Goal: Task Accomplishment & Management: Manage account settings

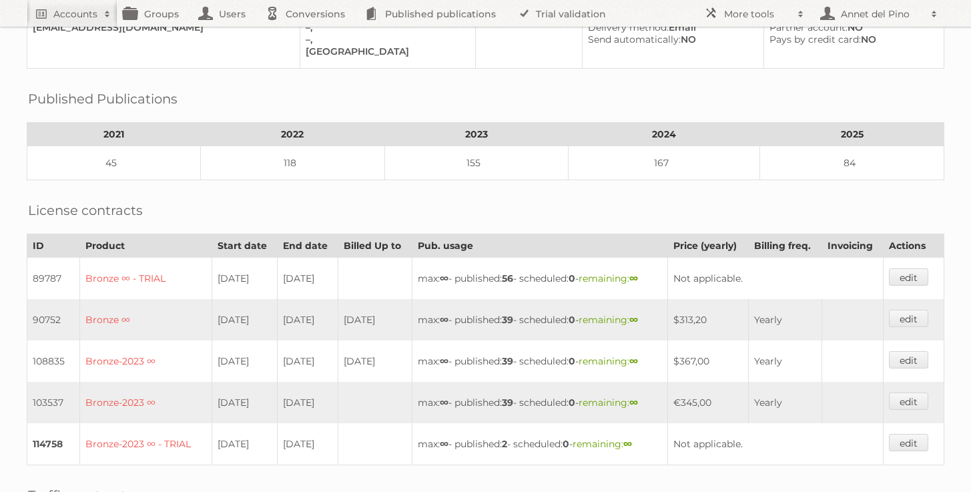
scroll to position [407, 0]
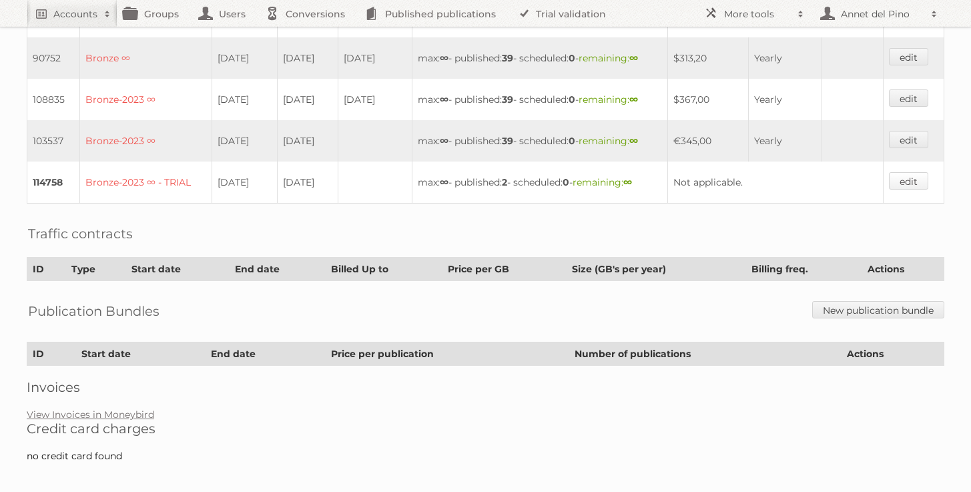
click at [907, 174] on link "edit" at bounding box center [908, 180] width 39 height 17
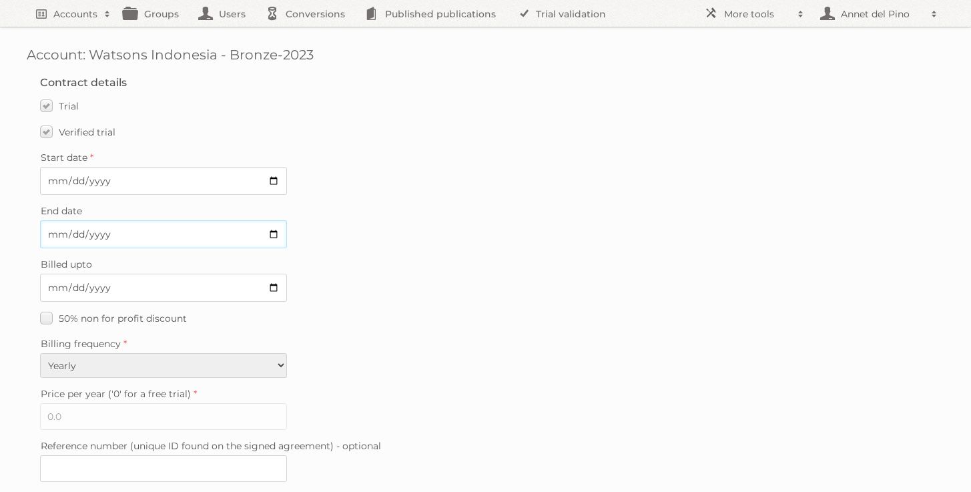
click at [219, 233] on input "2025-09-18" at bounding box center [163, 234] width 247 height 28
click at [272, 235] on input "2025-09-18" at bounding box center [163, 234] width 247 height 28
type input "2025-09-26"
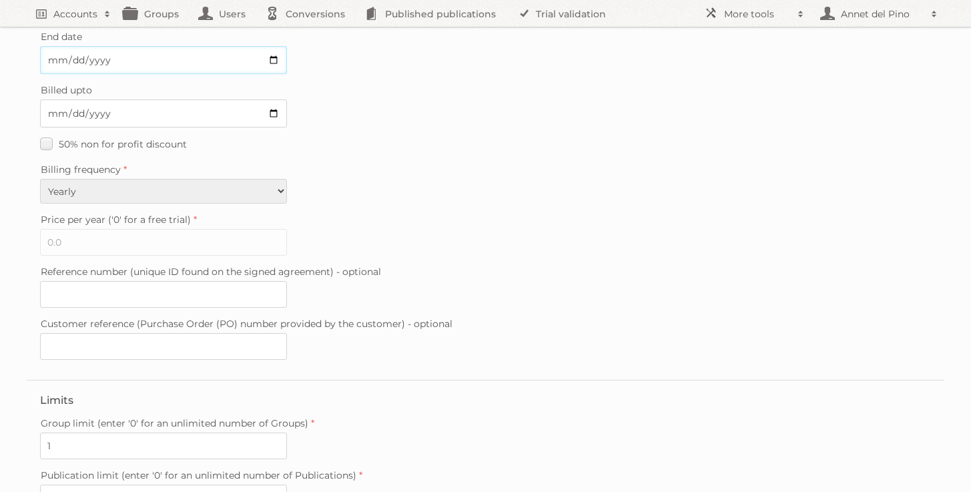
scroll to position [387, 0]
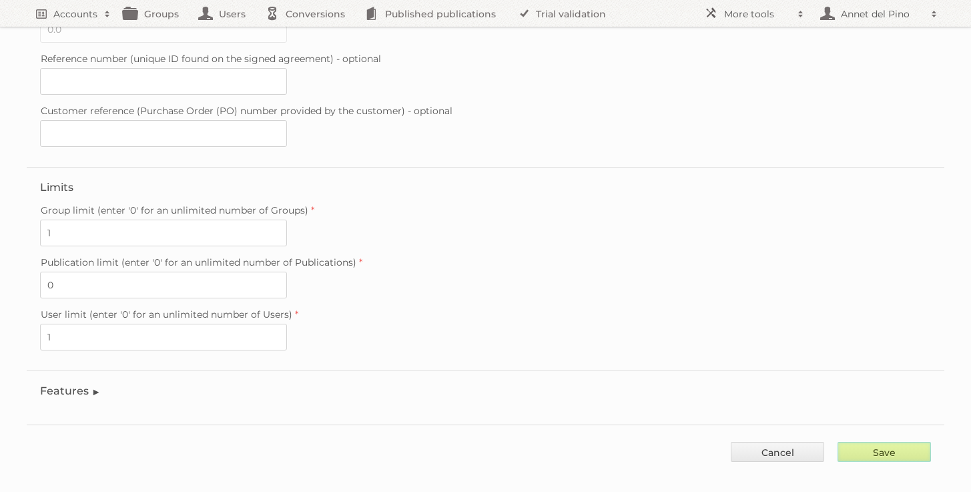
click at [889, 442] on input "Save" at bounding box center [883, 452] width 93 height 20
type input "..."
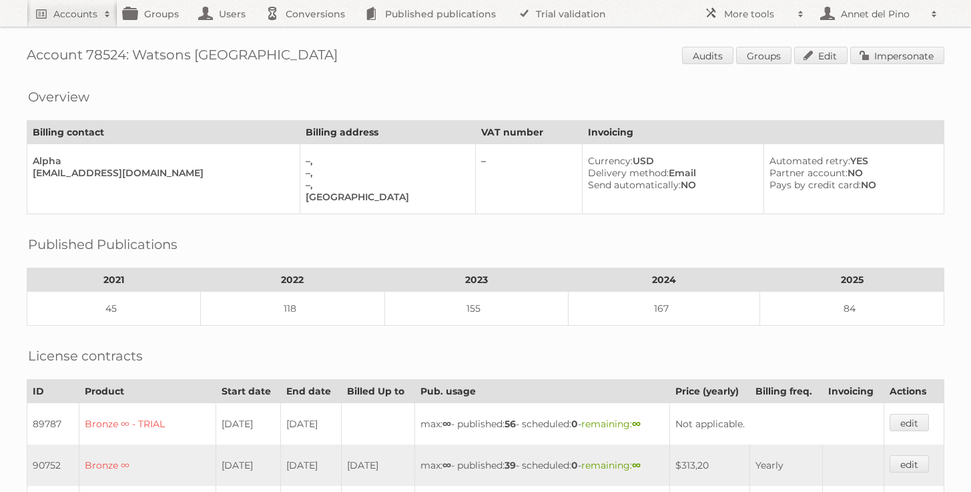
scroll to position [363, 0]
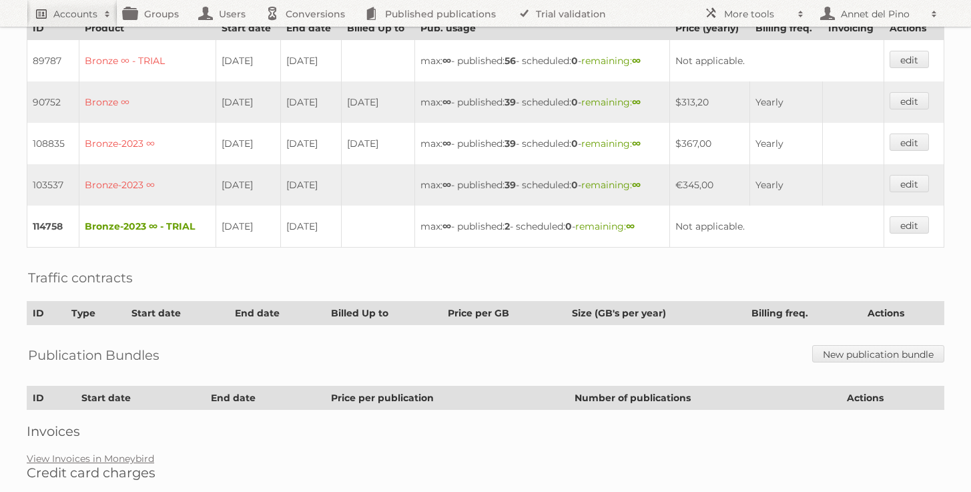
click at [86, 21] on link "Accounts" at bounding box center [72, 13] width 91 height 27
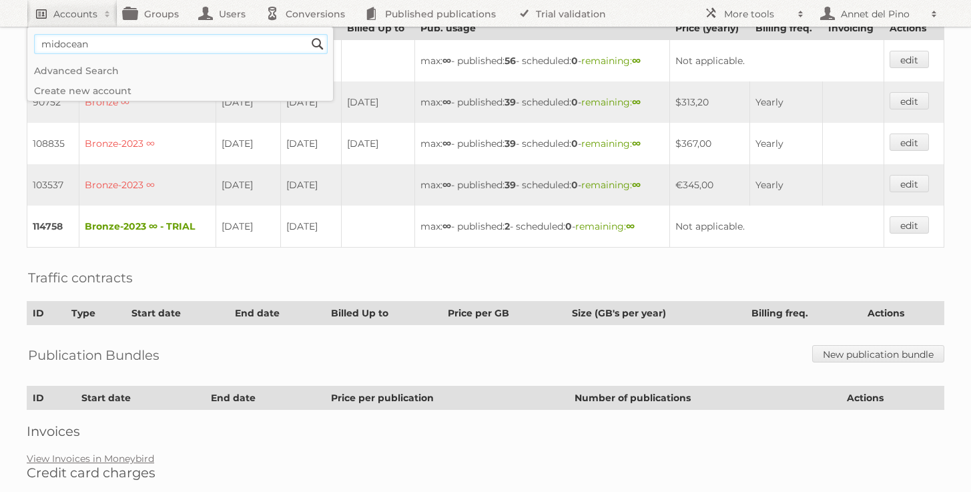
type input"] "midocean"
click at [308, 34] on input "Search" at bounding box center [318, 44] width 20 height 20
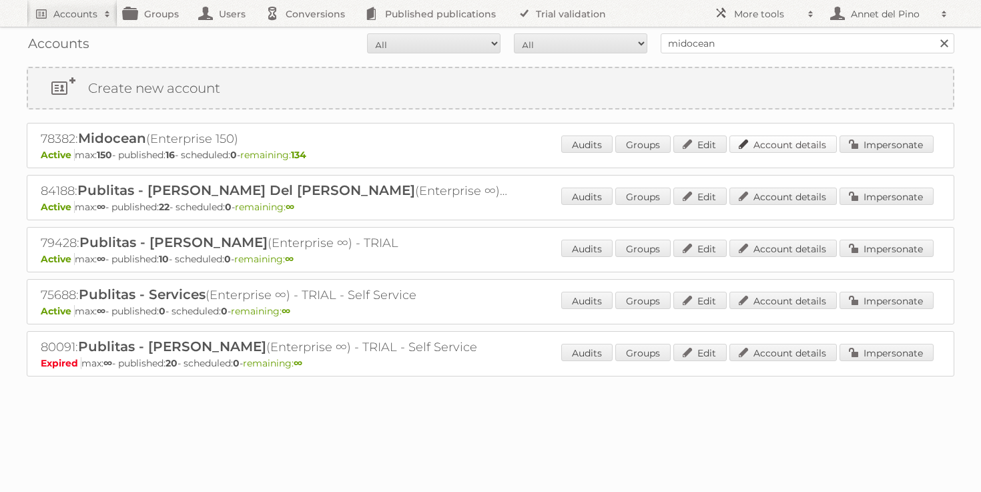
click at [794, 141] on link "Account details" at bounding box center [782, 143] width 107 height 17
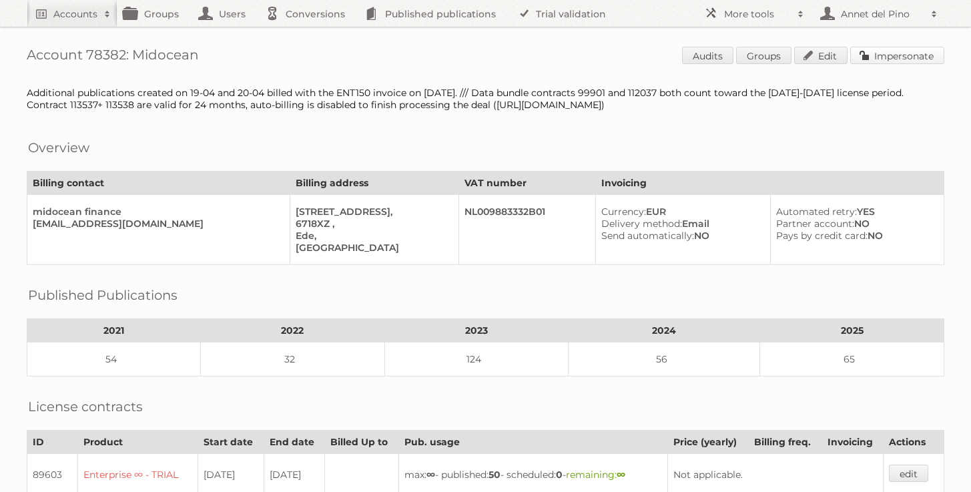
click at [907, 49] on link "Impersonate" at bounding box center [897, 55] width 94 height 17
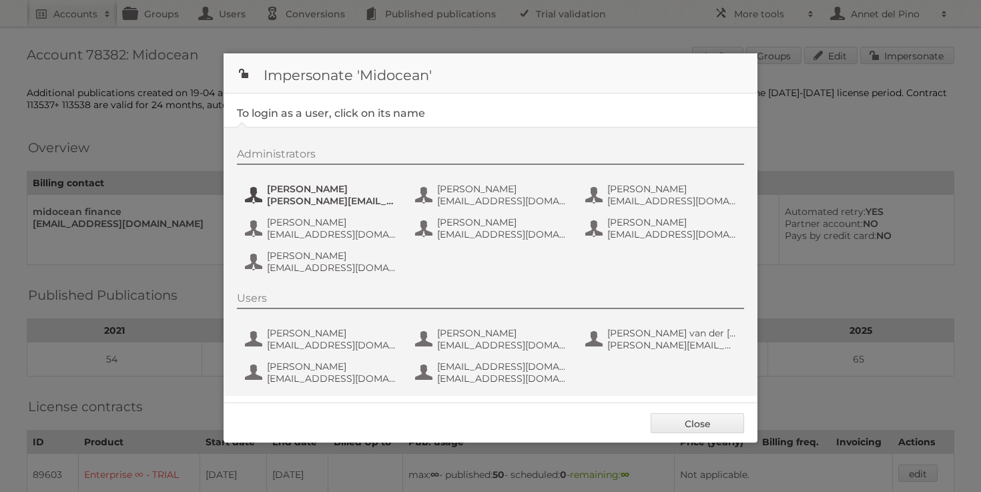
click at [338, 197] on span "alfonso@adesignstudio.eu" at bounding box center [331, 201] width 129 height 12
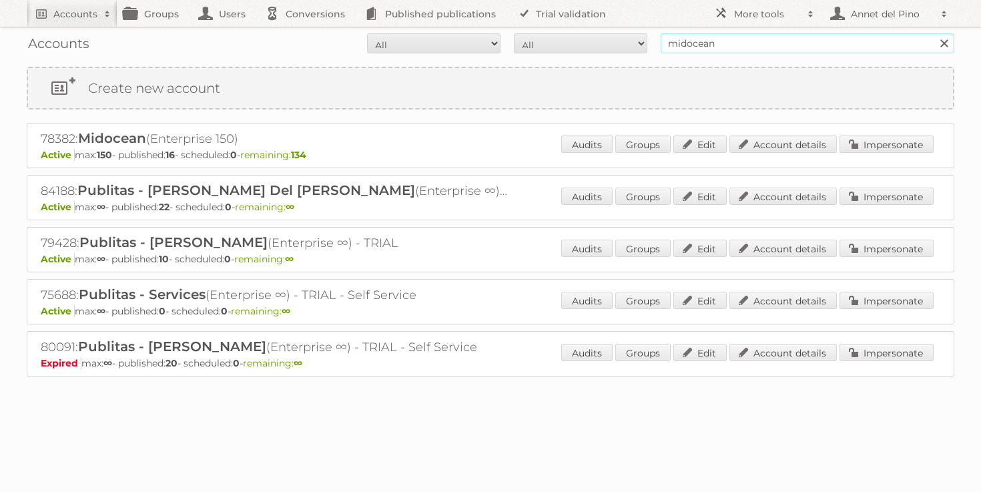
click at [708, 51] on input "midocean" at bounding box center [807, 43] width 294 height 20
paste input "[EMAIL_ADDRESS][DOMAIN_NAME]"
type input "[EMAIL_ADDRESS][DOMAIN_NAME]"
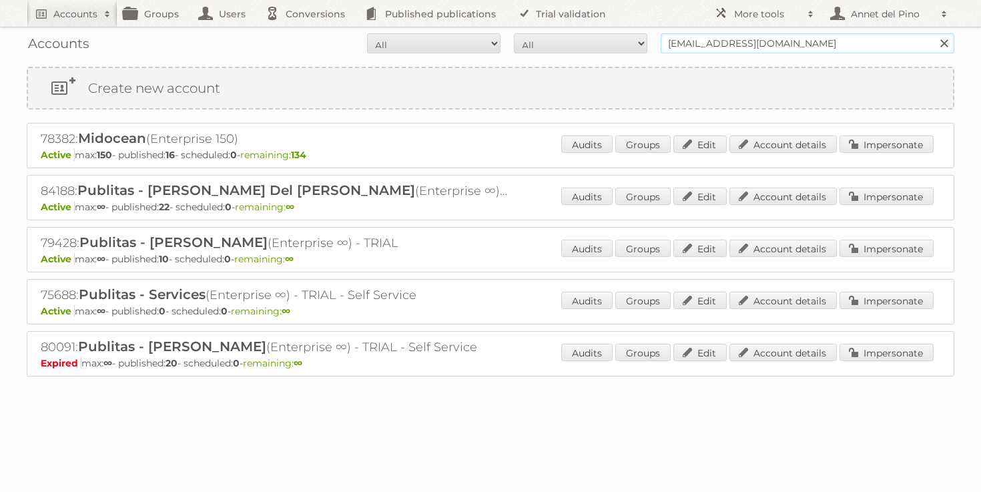
click at [933, 33] on input "Search" at bounding box center [943, 43] width 20 height 20
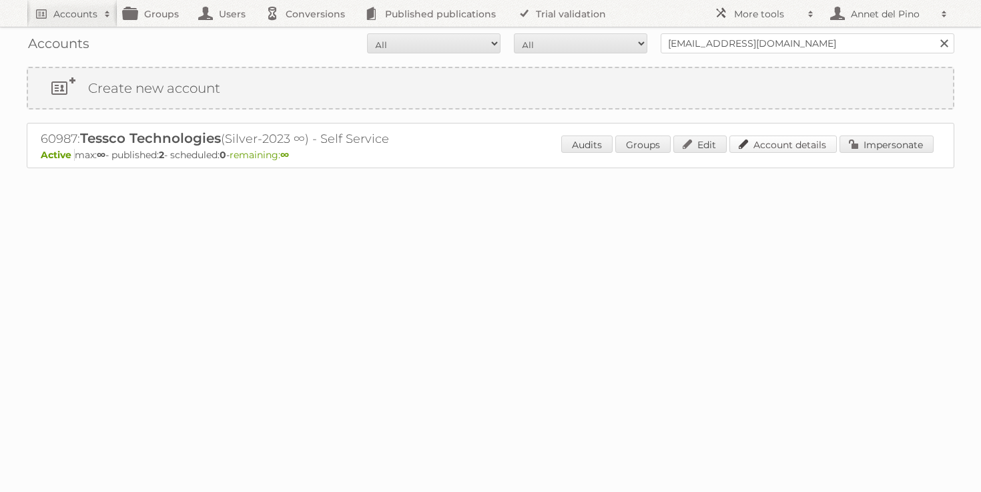
click at [764, 145] on link "Account details" at bounding box center [782, 143] width 107 height 17
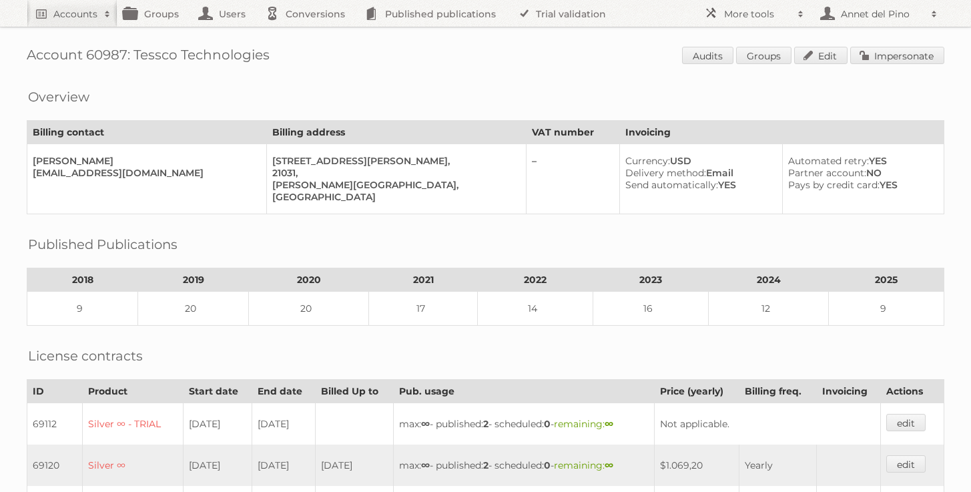
scroll to position [325, 0]
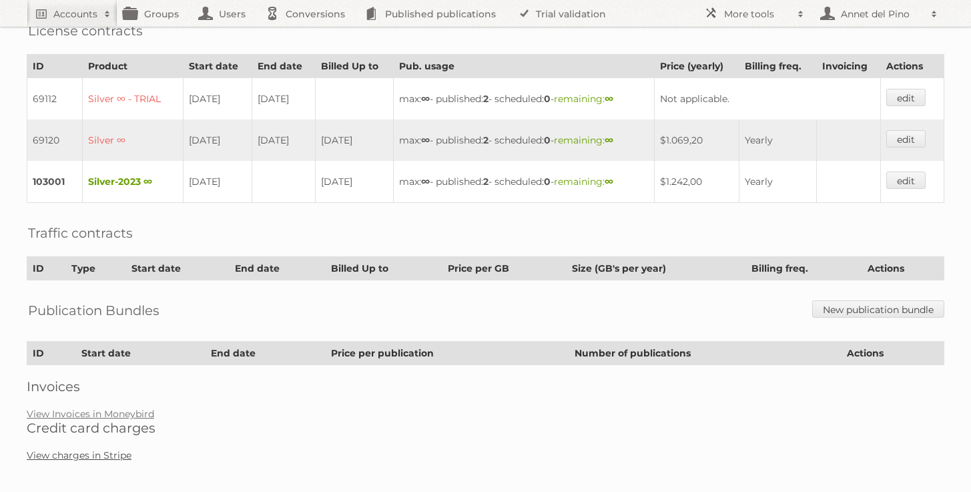
click at [93, 449] on link "View charges in Stripe" at bounding box center [79, 455] width 105 height 12
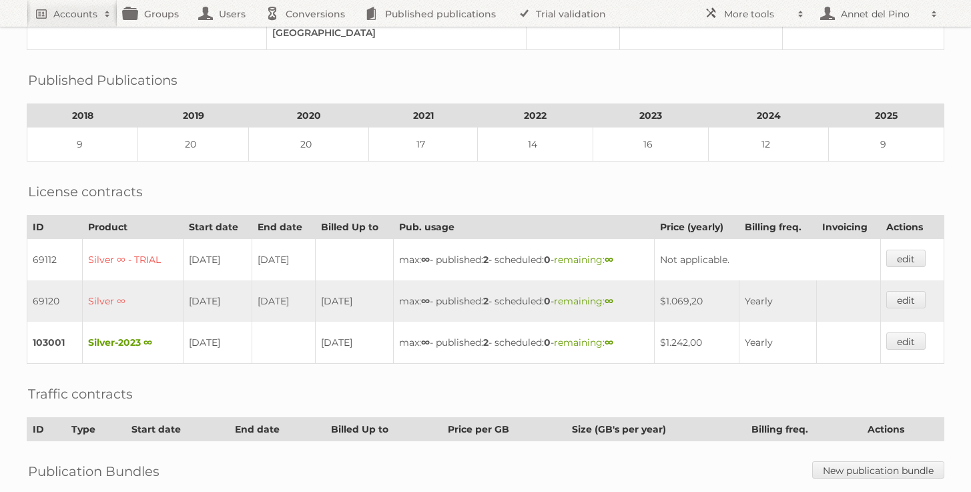
scroll to position [0, 0]
